Goal: Obtain resource: Download file/media

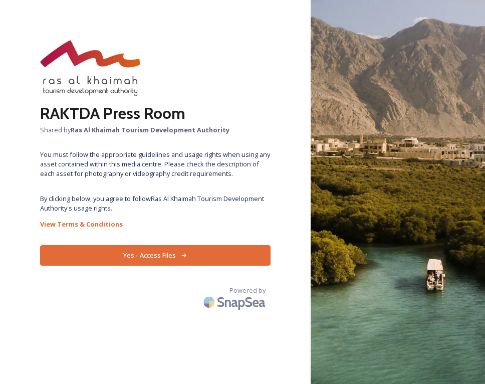
click at [155, 253] on button "Yes - Access Files" at bounding box center [155, 255] width 230 height 21
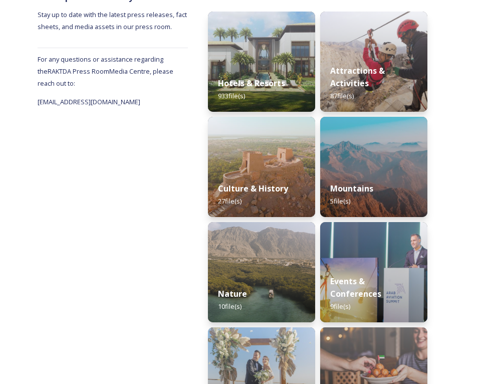
scroll to position [147, 0]
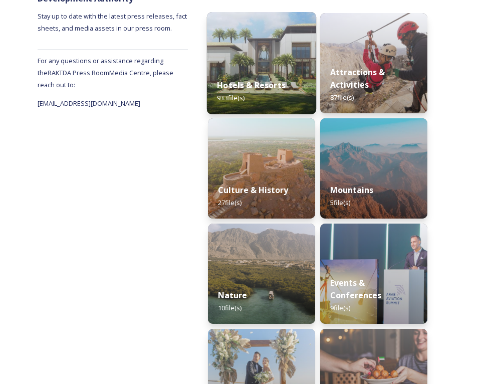
click at [254, 33] on img at bounding box center [261, 63] width 109 height 102
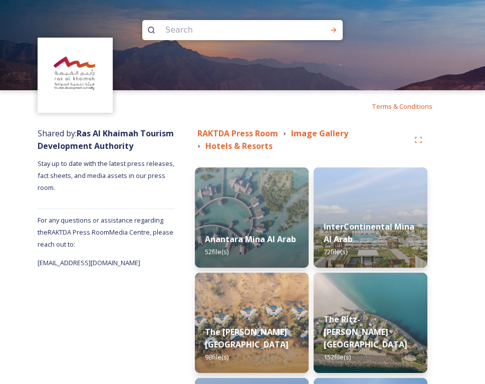
click at [255, 24] on input at bounding box center [228, 30] width 137 height 22
type input "[PERSON_NAME]"
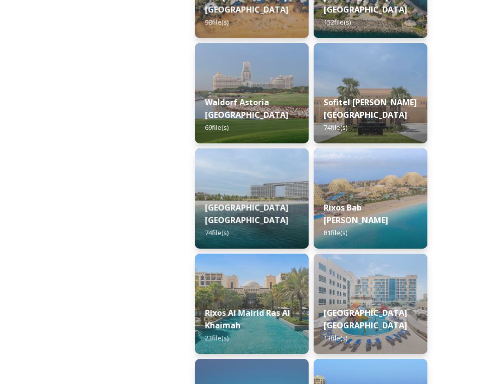
scroll to position [338, 0]
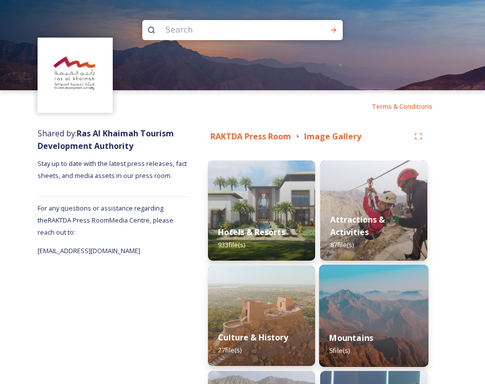
scroll to position [25, 0]
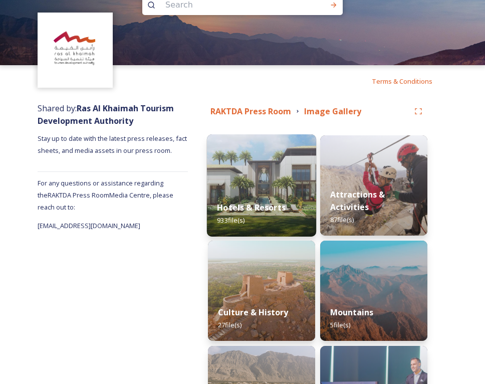
click at [249, 194] on div "Hotels & Resorts 933 file(s)" at bounding box center [261, 214] width 109 height 46
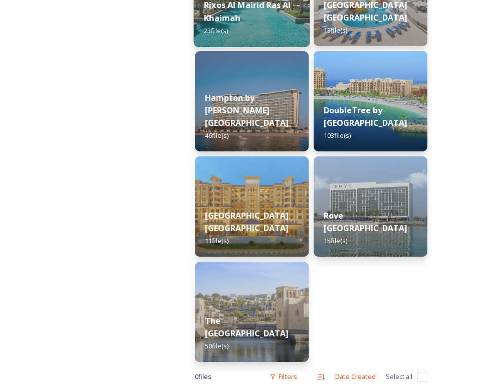
scroll to position [665, 0]
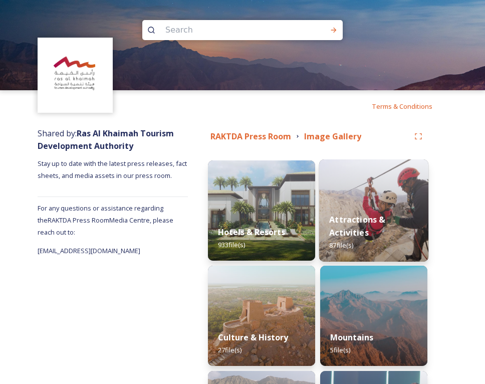
click at [383, 202] on img at bounding box center [373, 210] width 109 height 102
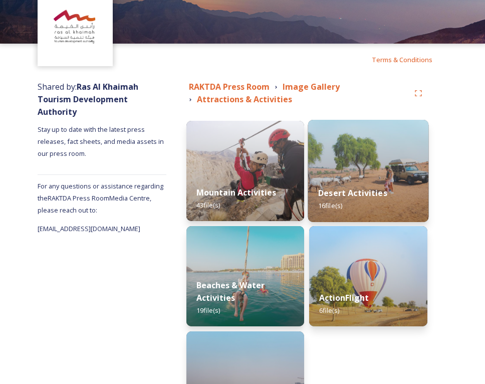
scroll to position [59, 0]
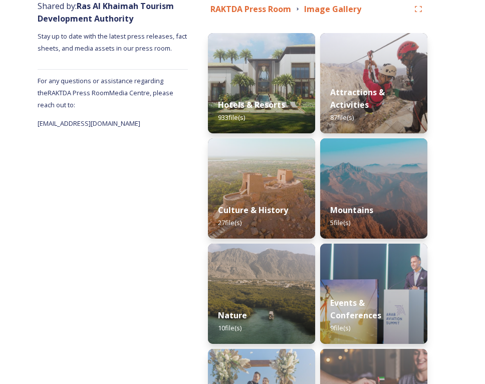
scroll to position [128, 0]
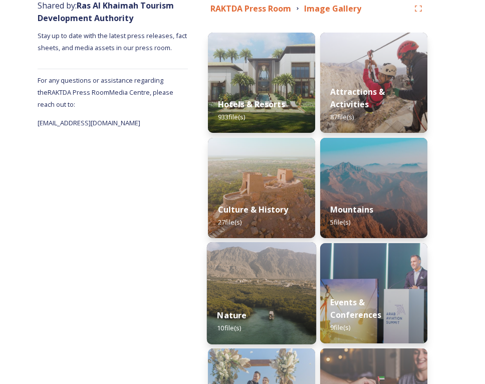
click at [241, 318] on strong "Nature" at bounding box center [232, 314] width 30 height 11
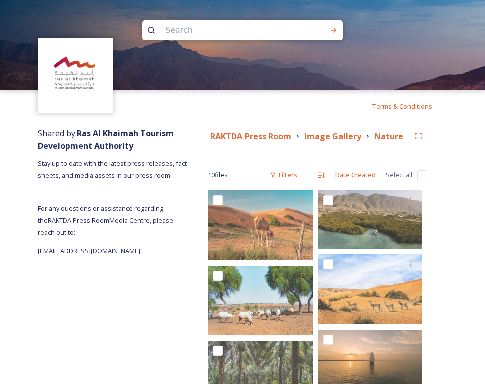
click at [427, 173] on input "checkbox" at bounding box center [422, 175] width 10 height 10
checkbox input "true"
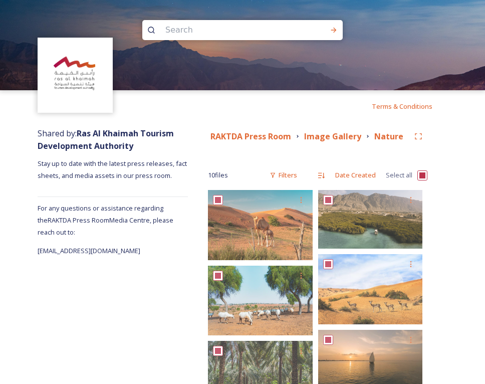
checkbox input "true"
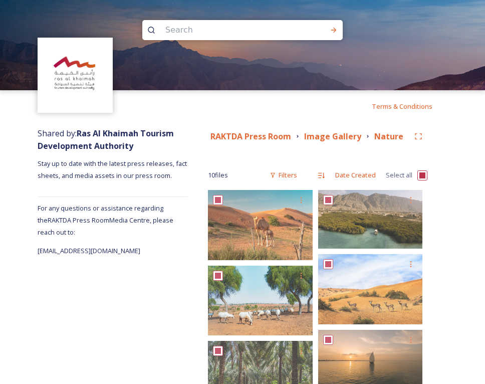
checkbox input "true"
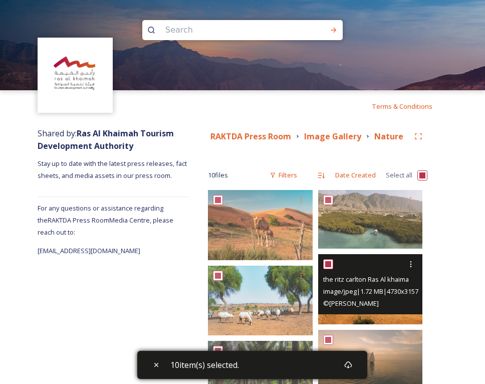
scroll to position [188, 0]
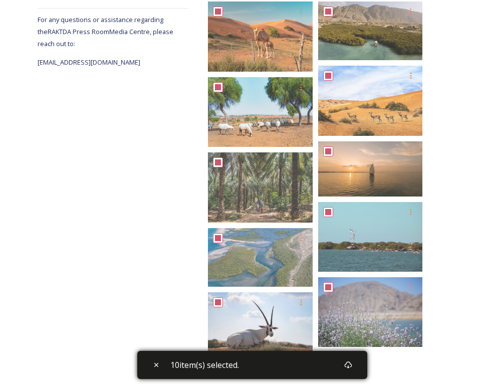
click at [322, 360] on div "10 item(s) selected." at bounding box center [252, 364] width 230 height 28
click at [352, 366] on icon at bounding box center [348, 364] width 8 height 8
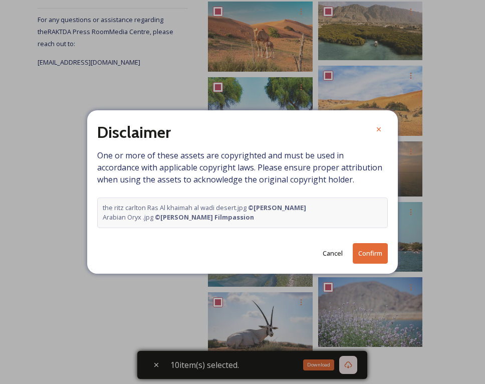
click at [372, 247] on button "Confirm" at bounding box center [369, 253] width 35 height 21
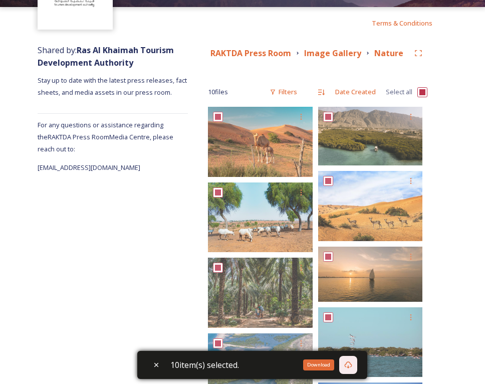
scroll to position [0, 0]
